Goal: Find specific page/section: Find specific page/section

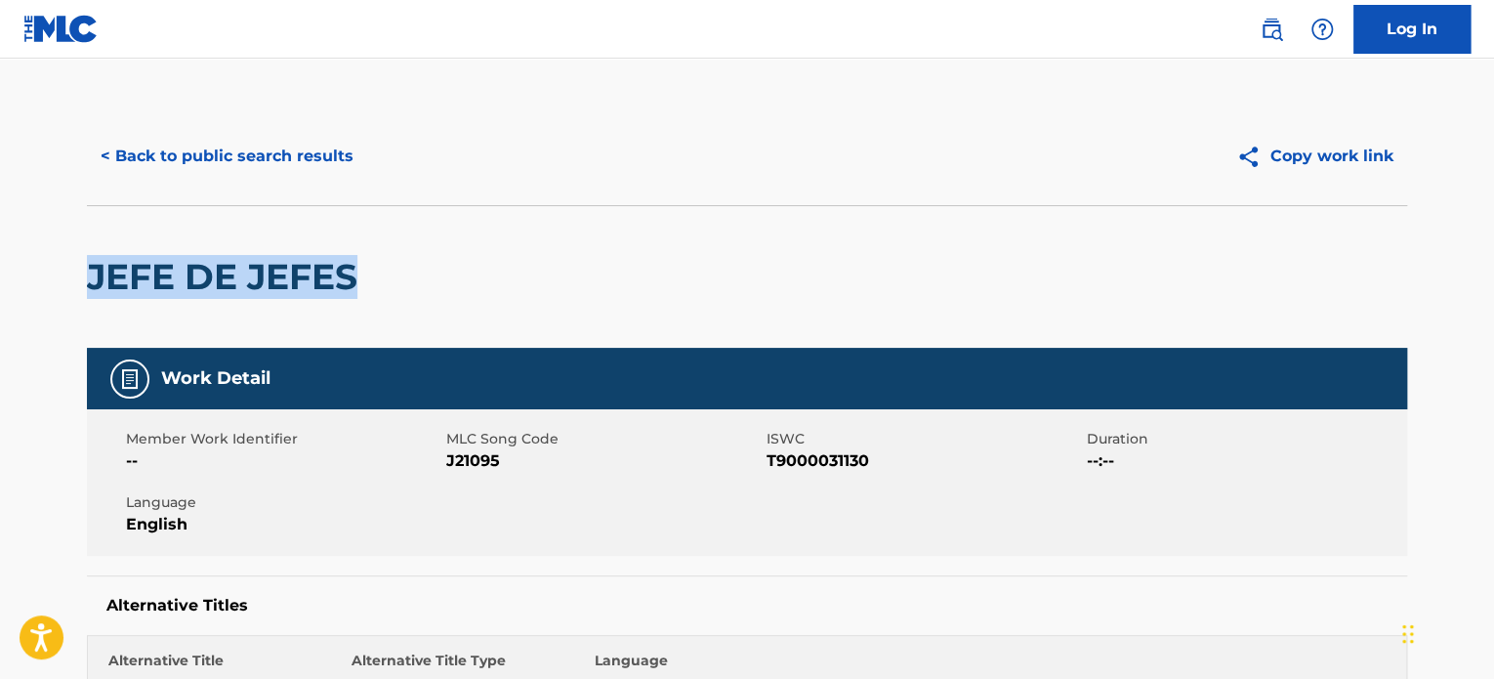
click at [235, 175] on button "< Back to public search results" at bounding box center [227, 156] width 280 height 49
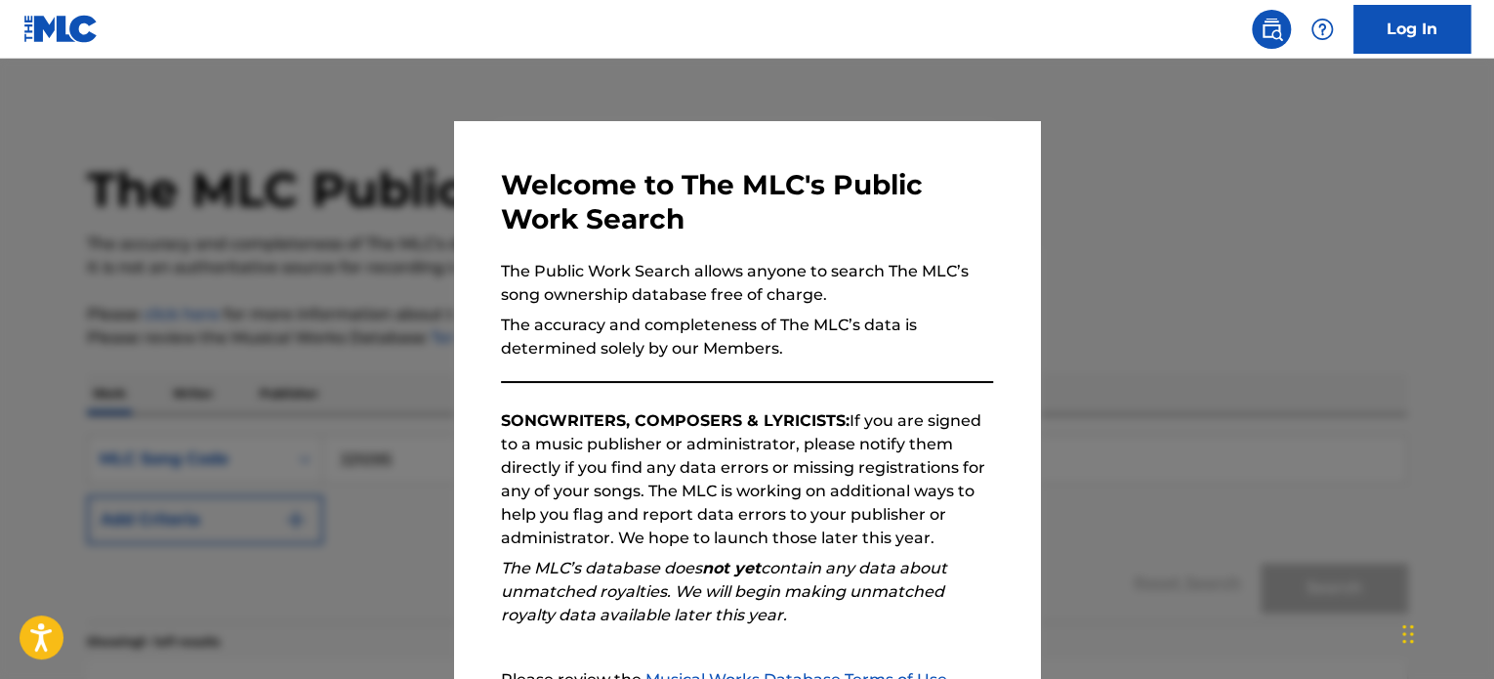
scroll to position [272, 0]
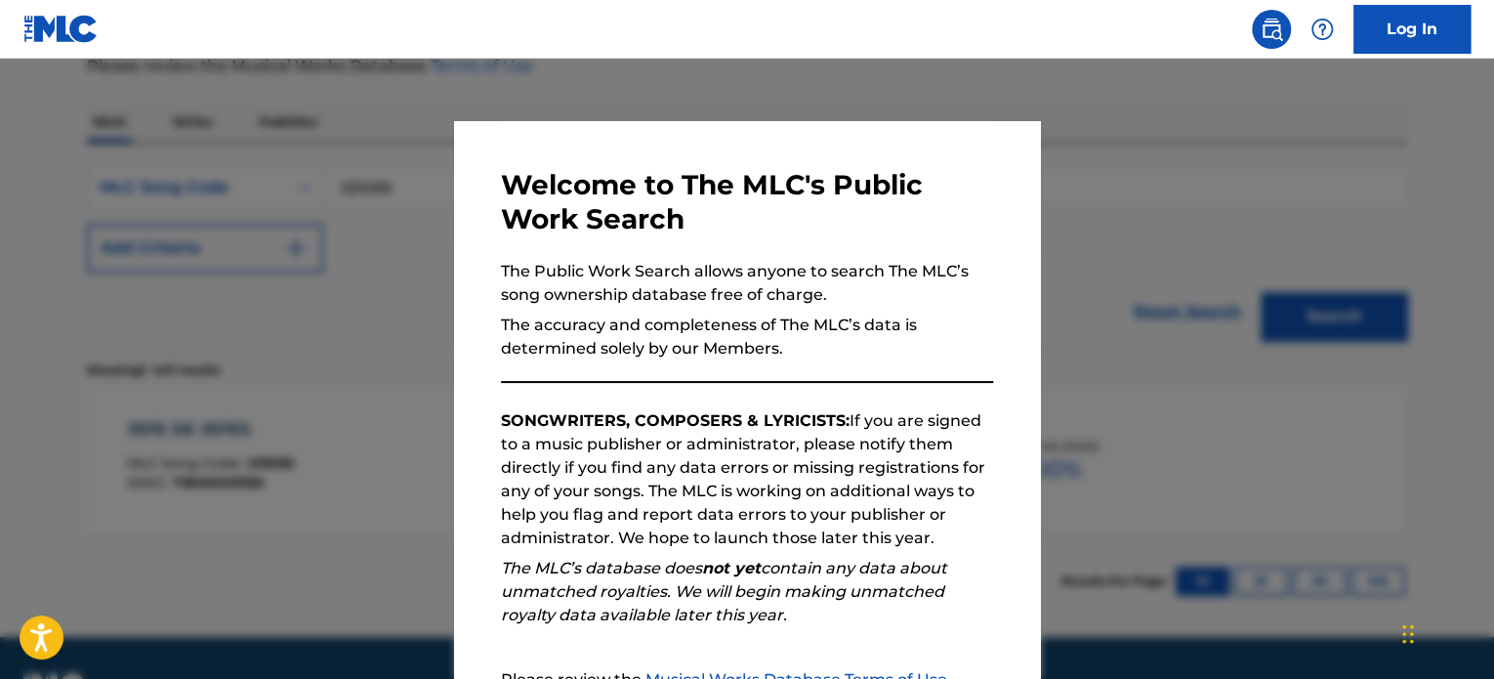
click at [1321, 303] on div at bounding box center [747, 398] width 1494 height 679
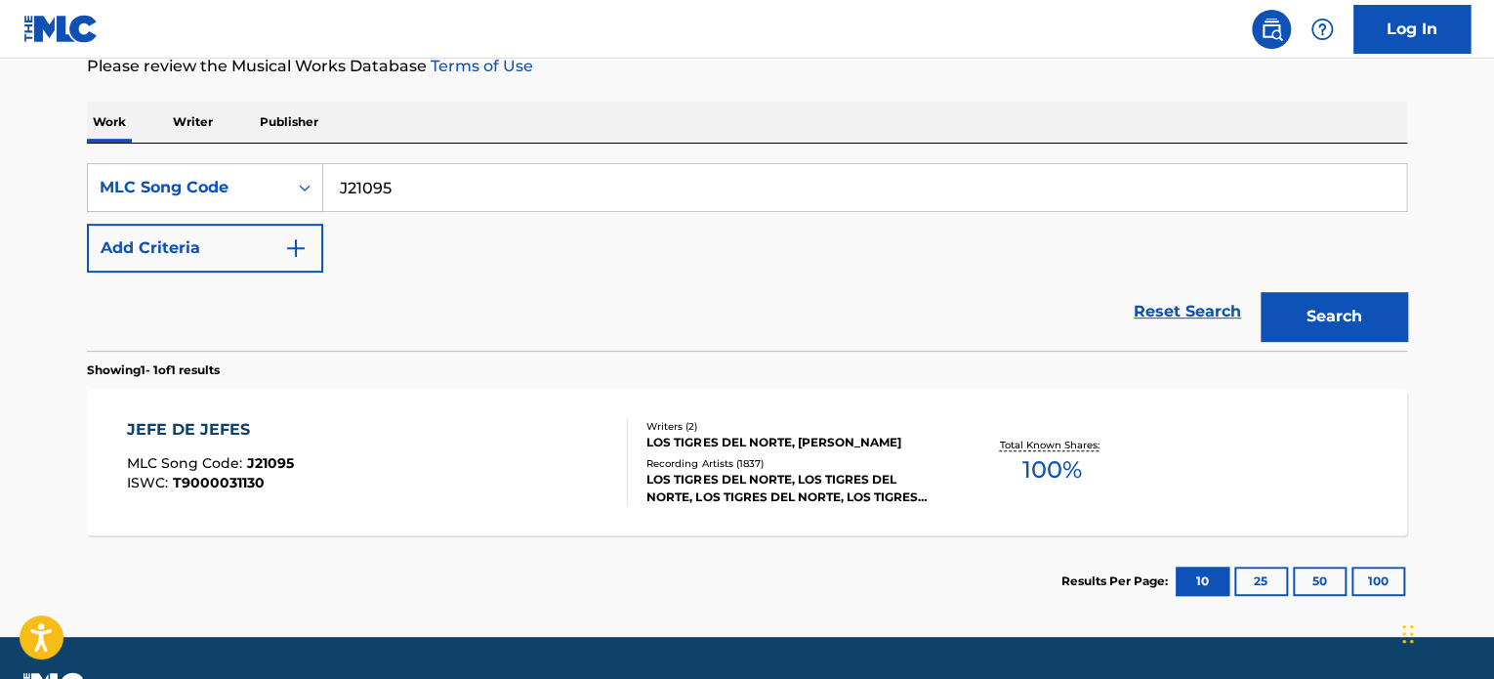
click at [371, 195] on input "J21095" at bounding box center [864, 187] width 1083 height 47
click at [371, 194] on input "J21095" at bounding box center [864, 187] width 1083 height 47
paste input "WA9T2O"
type input "WA9T2O"
click at [1309, 333] on button "Search" at bounding box center [1334, 316] width 147 height 49
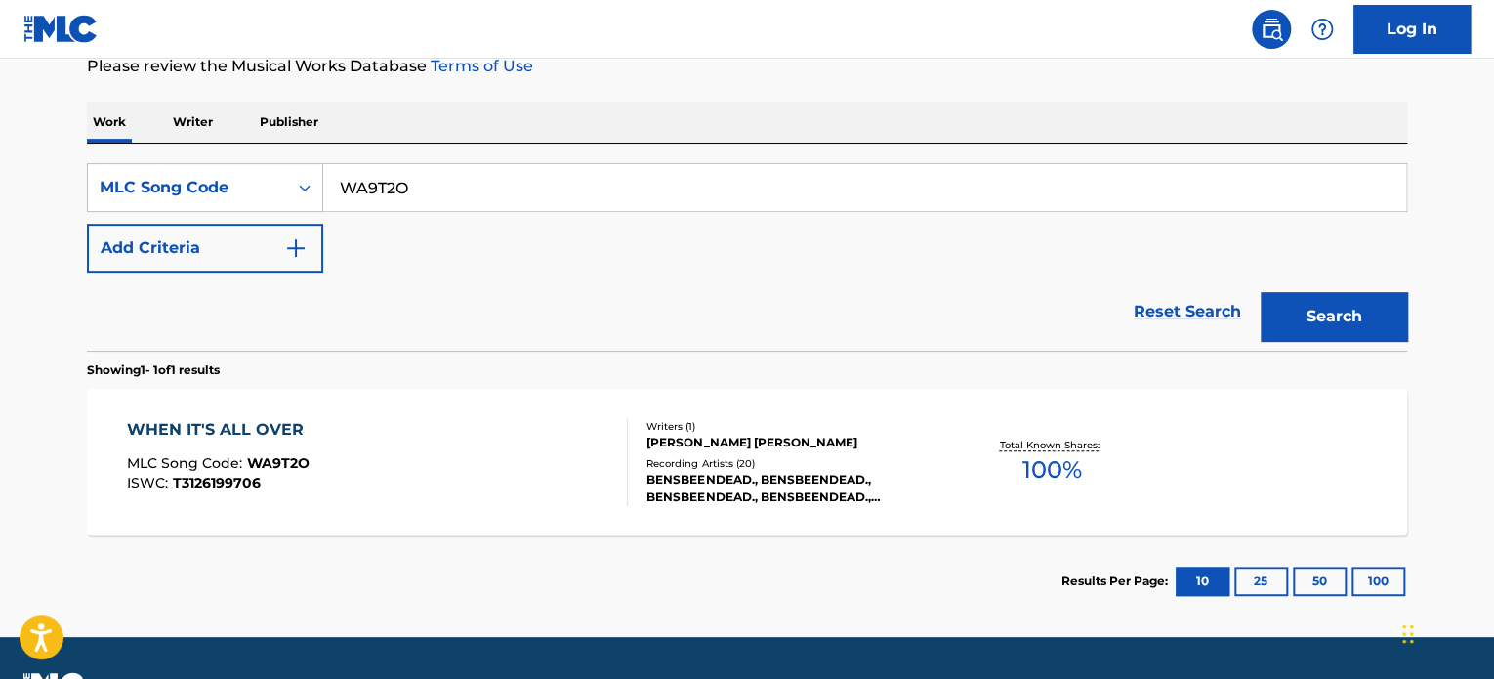
click at [250, 428] on div "WHEN IT'S ALL OVER" at bounding box center [220, 429] width 187 height 23
